Goal: Information Seeking & Learning: Learn about a topic

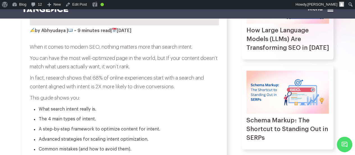
scroll to position [199, 0]
click at [34, 51] on p "When it comes to modern SEO, nothing matters more than search intent." at bounding box center [124, 46] width 189 height 9
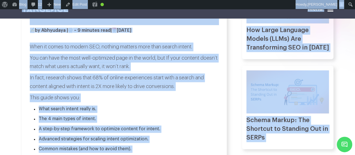
copy body "Menu blog Why Ignoring Search Intent Is Killing Your SEO (And How to Fix It) by…"
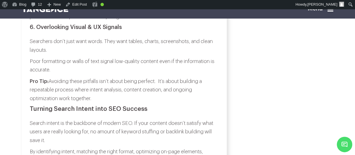
scroll to position [2633, 0]
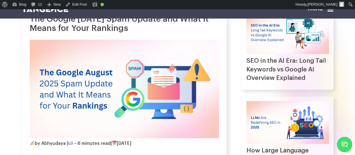
scroll to position [79, 0]
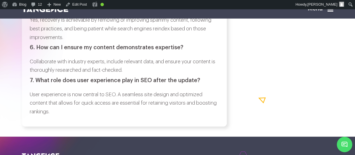
scroll to position [1865, 0]
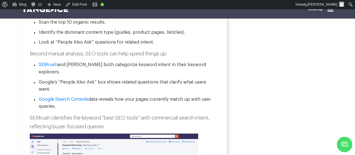
scroll to position [769, 0]
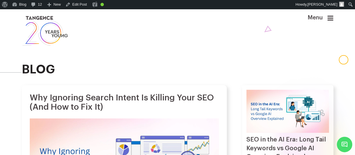
click at [332, 21] on icon at bounding box center [330, 18] width 6 height 7
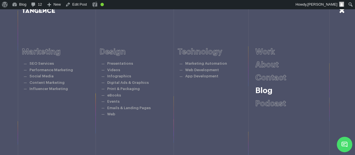
click at [265, 88] on link "Blog" at bounding box center [263, 90] width 17 height 8
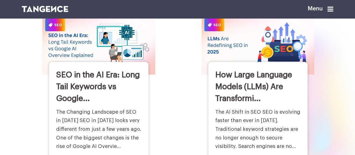
scroll to position [54, 0]
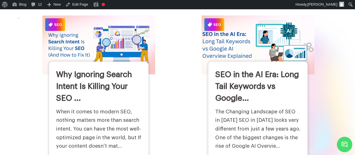
click at [223, 62] on img at bounding box center [258, 45] width 124 height 65
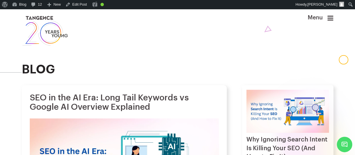
click at [331, 16] on icon at bounding box center [330, 18] width 6 height 7
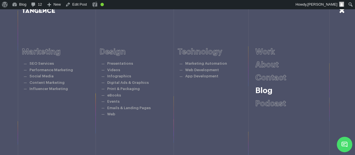
click at [266, 89] on link "Blog" at bounding box center [263, 90] width 17 height 8
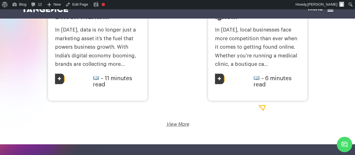
scroll to position [900, 0]
